Goal: Task Accomplishment & Management: Use online tool/utility

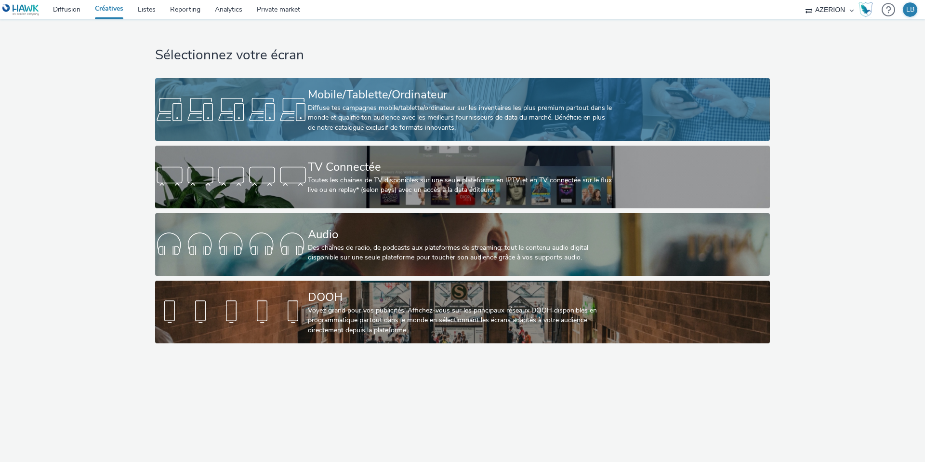
click at [292, 115] on div at bounding box center [231, 109] width 153 height 31
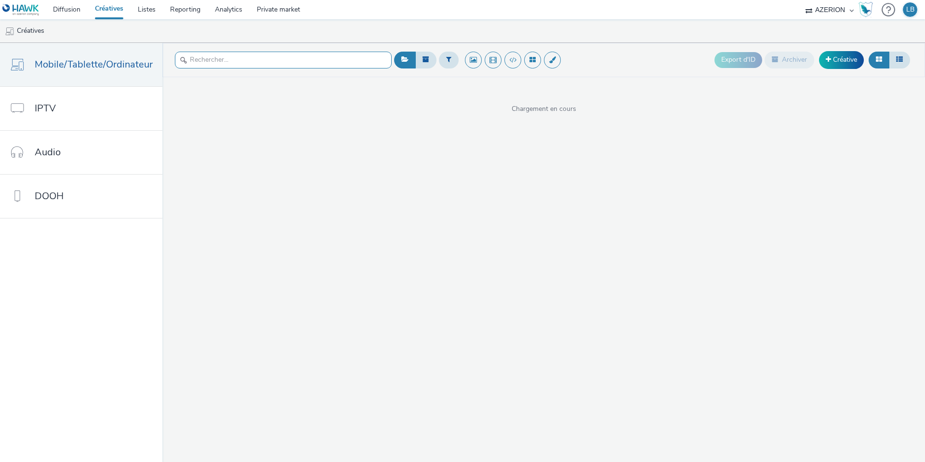
click at [212, 60] on input "text" at bounding box center [283, 60] width 217 height 17
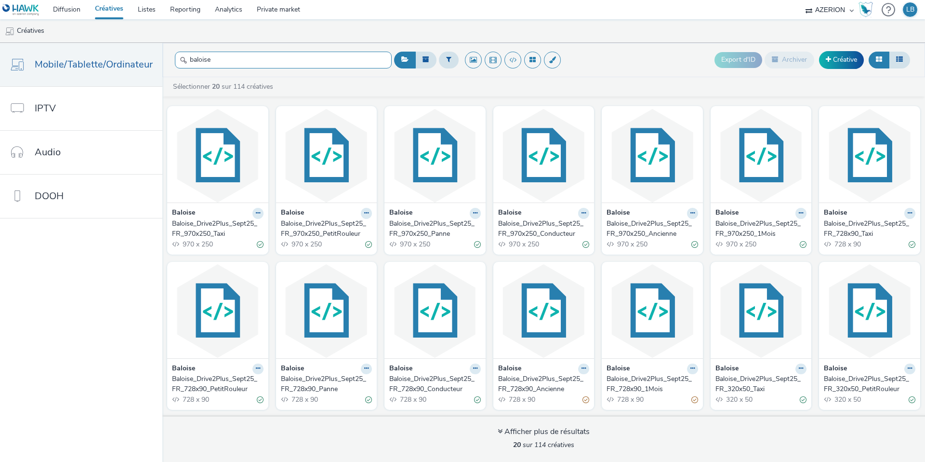
type input "baloise"
click at [426, 222] on div "Baloise_Drive2Plus_Sept25_FR_970x250_Panne" at bounding box center [433, 229] width 88 height 20
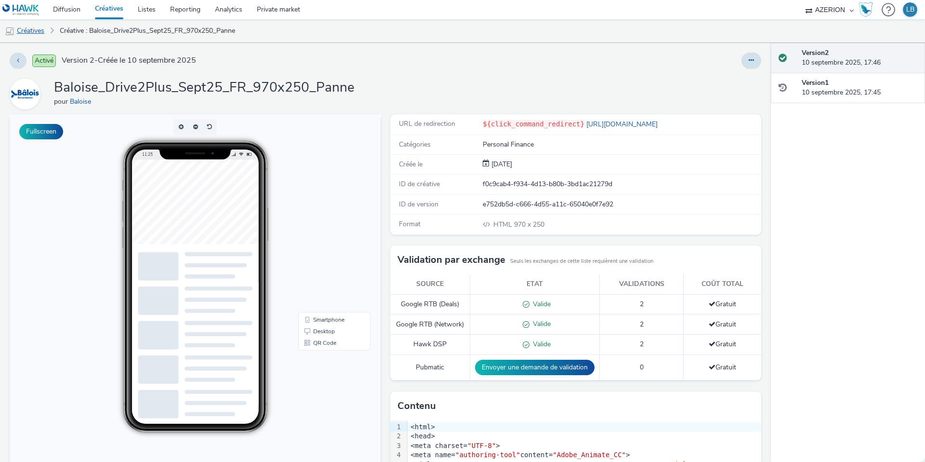
click at [36, 28] on link "Créatives" at bounding box center [24, 30] width 49 height 23
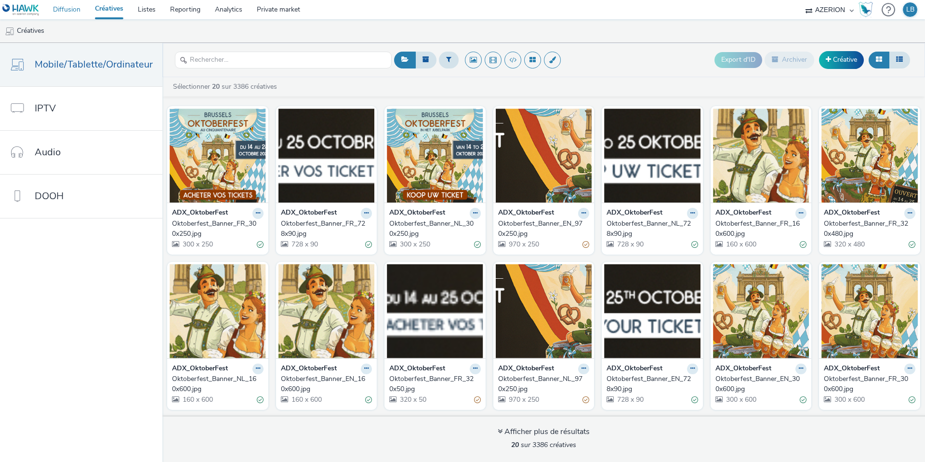
click at [72, 12] on link "Diffusion" at bounding box center [67, 9] width 42 height 19
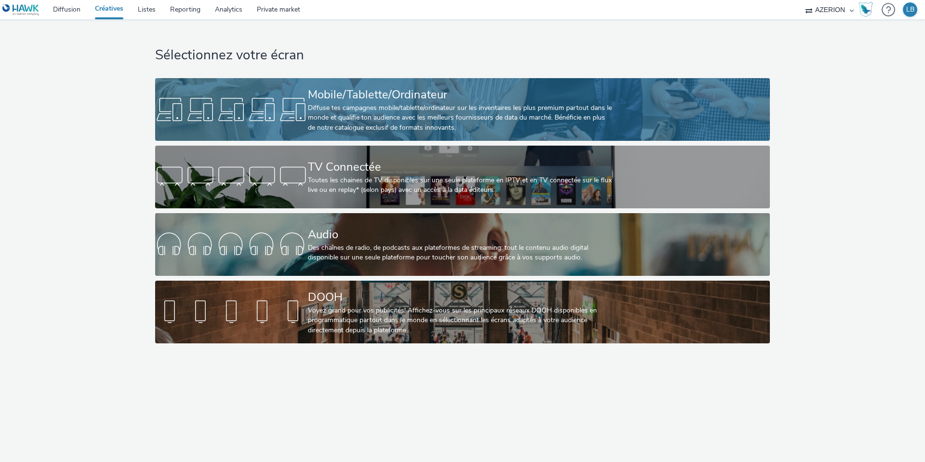
click at [266, 111] on div at bounding box center [231, 109] width 153 height 31
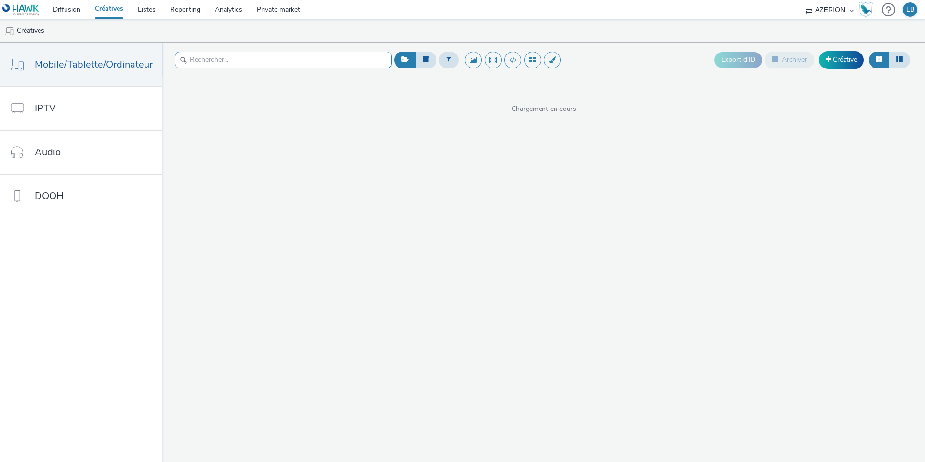
click at [225, 62] on input "text" at bounding box center [283, 60] width 217 height 17
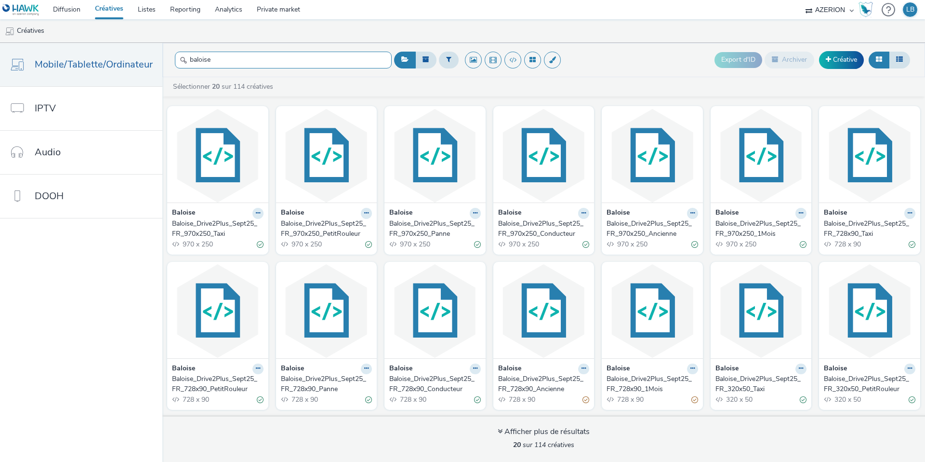
type input "baloise"
click at [231, 224] on div "Baloise_Drive2Plus_Sept25_FR_970x250_Taxi" at bounding box center [216, 229] width 88 height 20
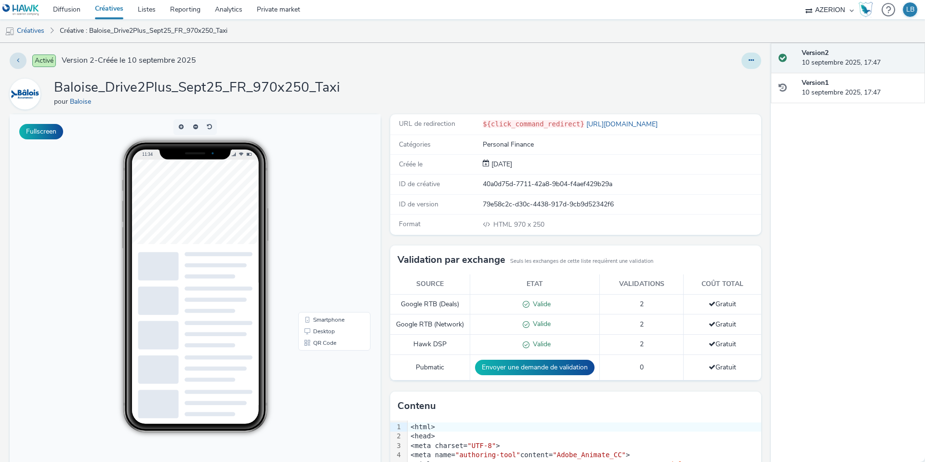
click at [746, 64] on button at bounding box center [751, 61] width 20 height 16
click at [738, 78] on link "Modifier" at bounding box center [725, 79] width 72 height 19
